Goal: Navigation & Orientation: Understand site structure

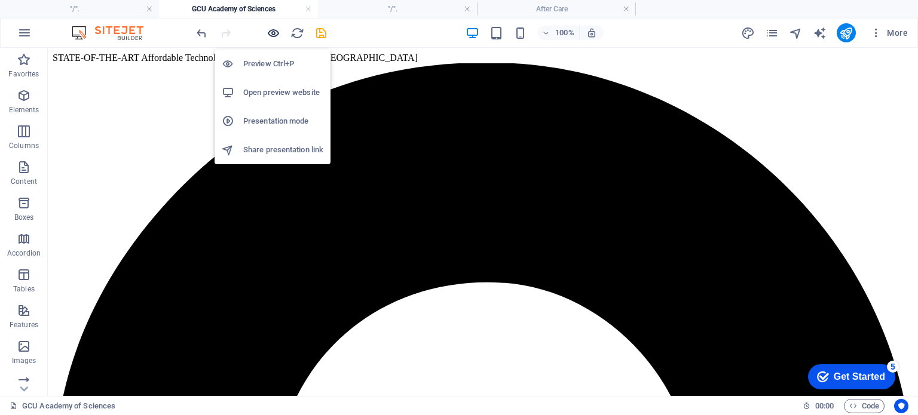
click at [271, 32] on icon "button" at bounding box center [274, 33] width 14 height 14
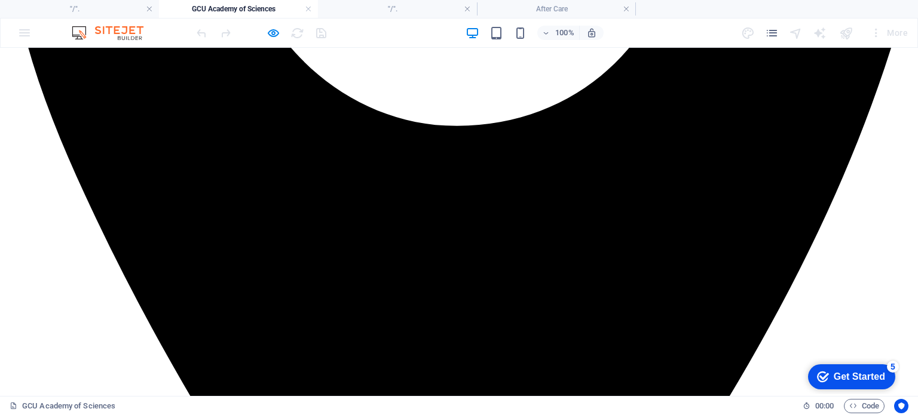
scroll to position [478, 0]
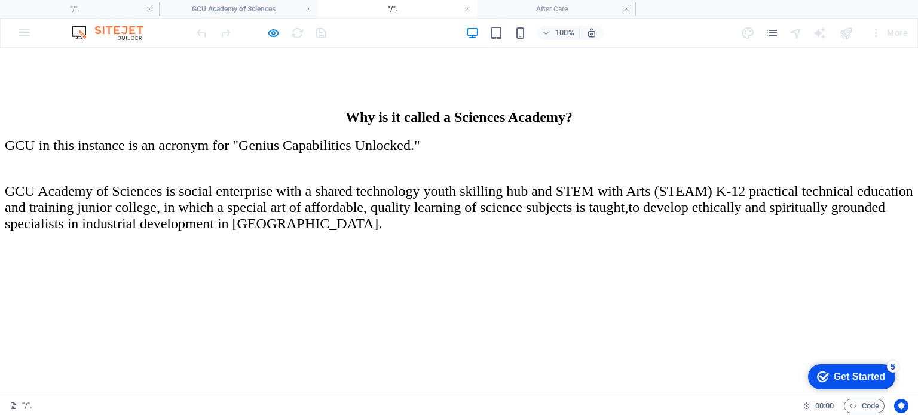
scroll to position [2068, 0]
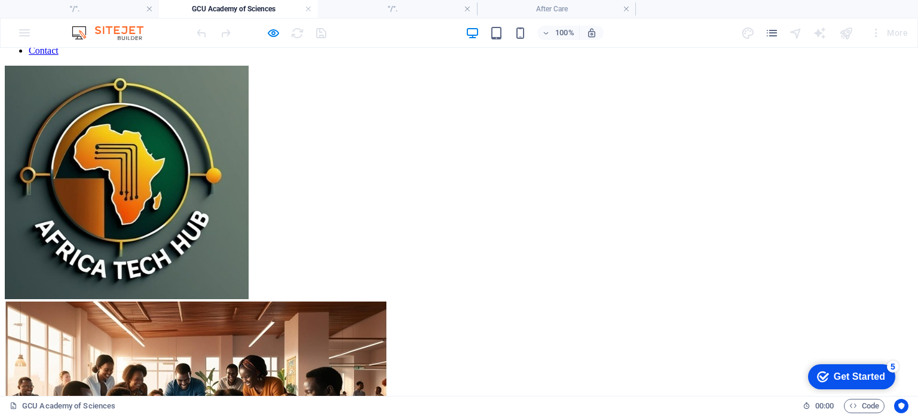
scroll to position [5497, 0]
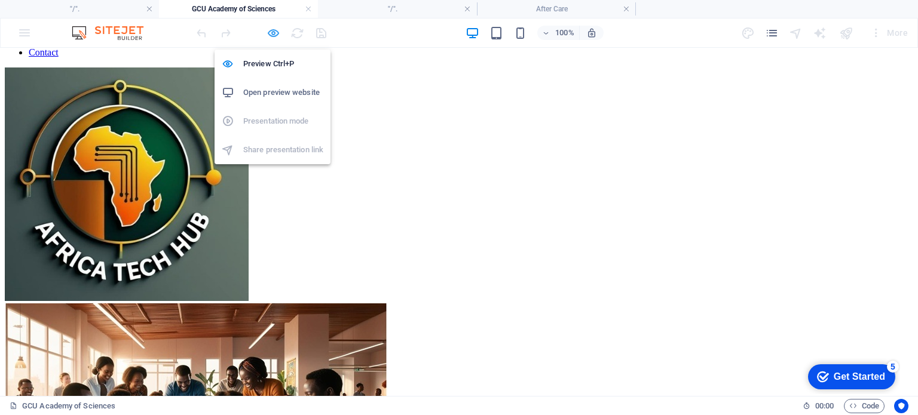
click at [274, 26] on icon "button" at bounding box center [274, 33] width 14 height 14
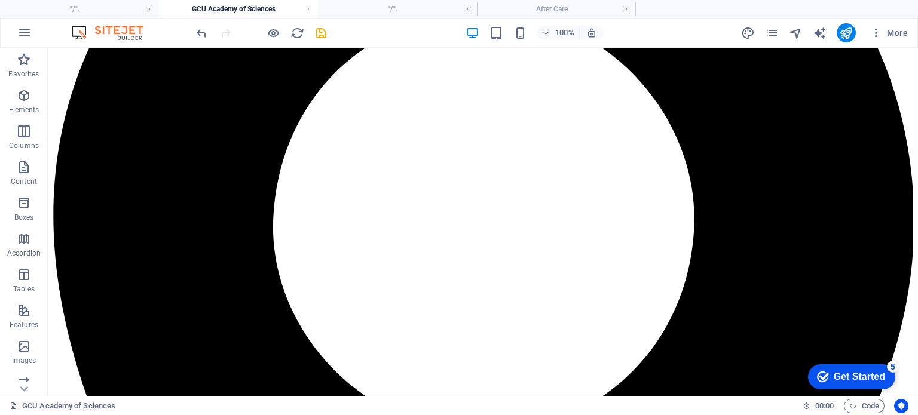
scroll to position [0, 0]
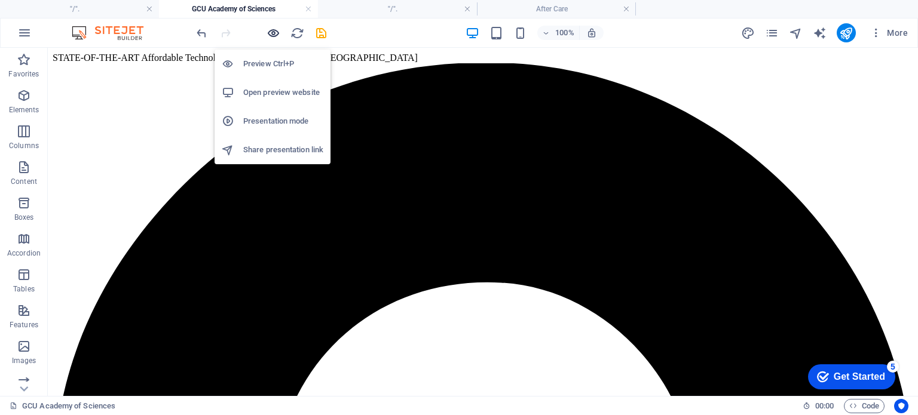
click at [271, 37] on icon "button" at bounding box center [274, 33] width 14 height 14
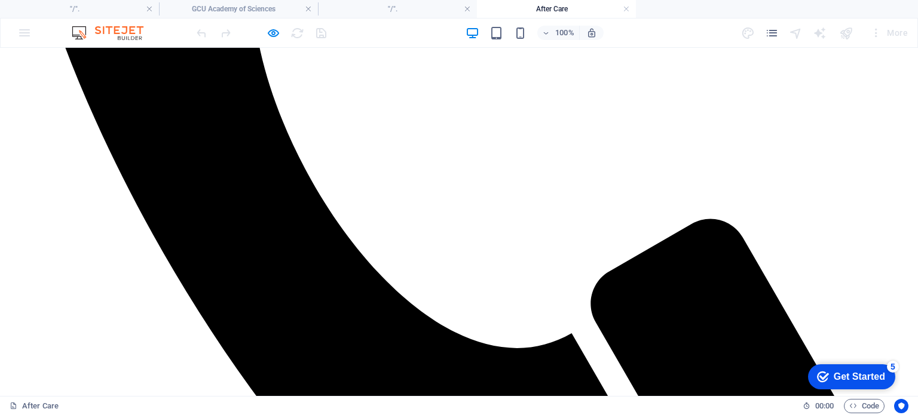
scroll to position [608, 0]
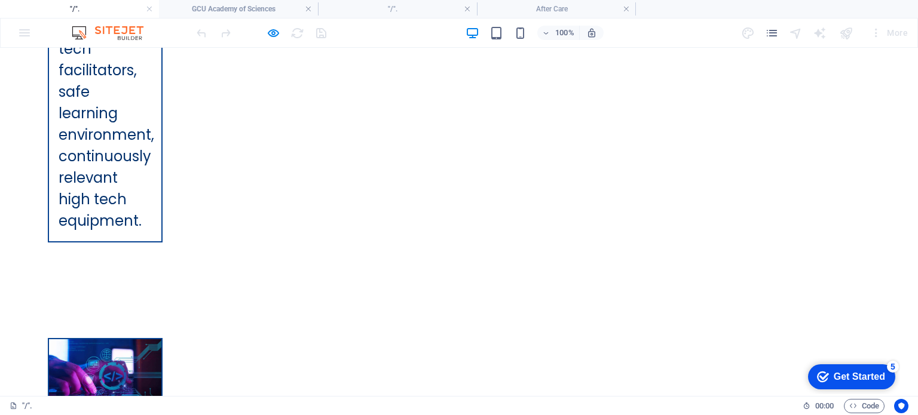
scroll to position [3043, 0]
